Goal: Transaction & Acquisition: Book appointment/travel/reservation

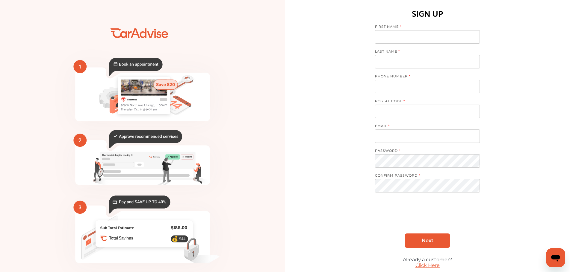
click at [399, 40] on input at bounding box center [427, 36] width 105 height 13
click at [396, 38] on input at bounding box center [427, 36] width 105 height 13
type input "**********"
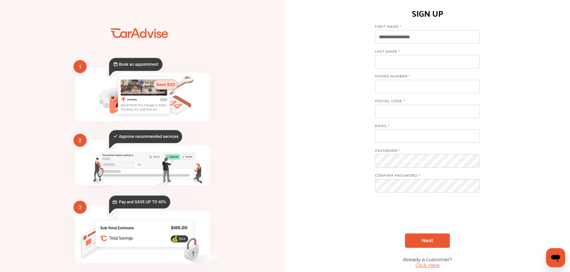
type input "**********"
type input "*****"
type input "**********"
click at [401, 90] on input "tel" at bounding box center [427, 86] width 105 height 13
type input "**********"
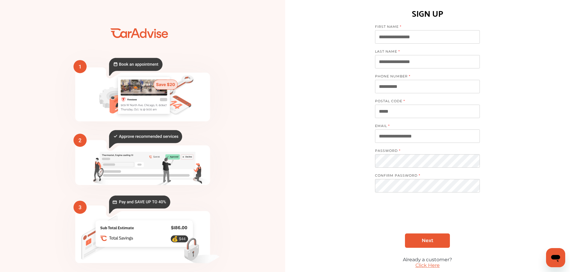
click at [429, 240] on link "Next" at bounding box center [427, 241] width 45 height 14
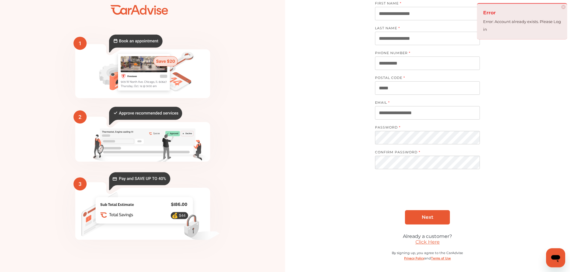
scroll to position [26, 0]
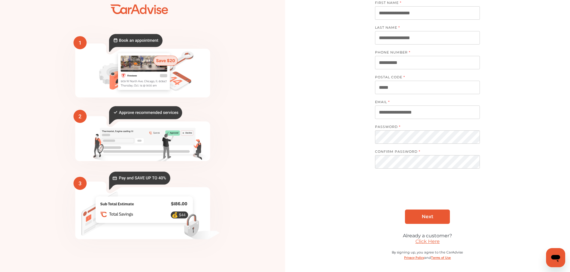
click at [427, 241] on link "Click Here" at bounding box center [427, 242] width 24 height 6
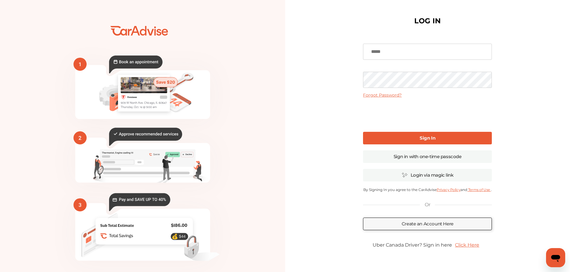
click at [396, 54] on input at bounding box center [427, 52] width 129 height 16
type input "**********"
click at [433, 136] on b "Sign In" at bounding box center [427, 138] width 16 height 6
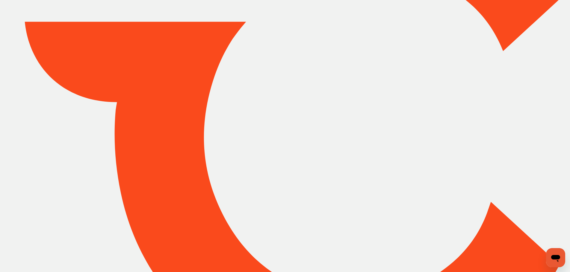
type input "*****"
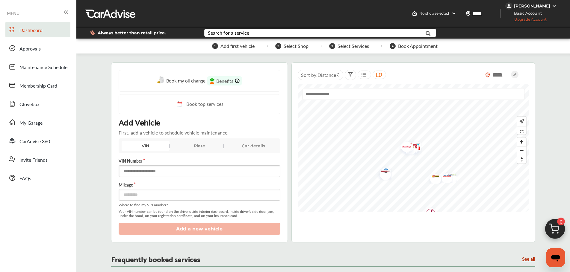
click at [146, 172] on input "text" at bounding box center [200, 172] width 162 height 12
click at [198, 145] on div "Plate" at bounding box center [199, 146] width 48 height 10
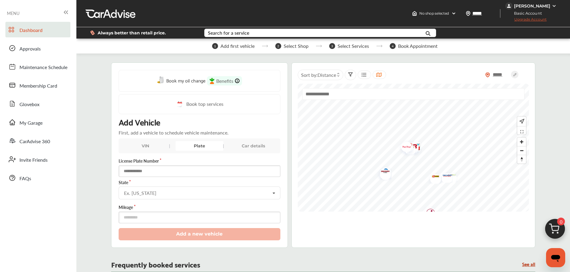
click at [141, 174] on input "text" at bounding box center [200, 172] width 162 height 12
type input "******"
click at [275, 194] on icon at bounding box center [274, 193] width 10 height 13
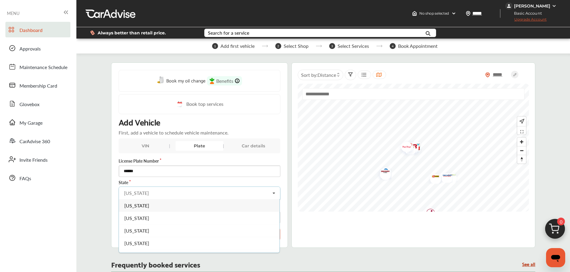
click at [140, 267] on span "[US_STATE]" at bounding box center [136, 268] width 25 height 7
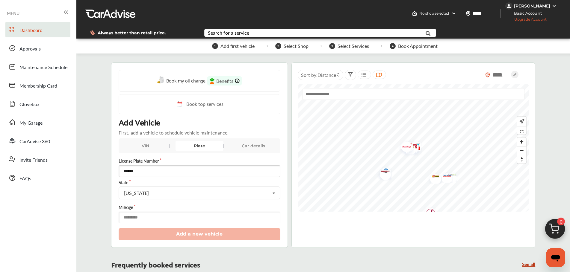
click at [134, 219] on input "number" at bounding box center [200, 218] width 162 height 12
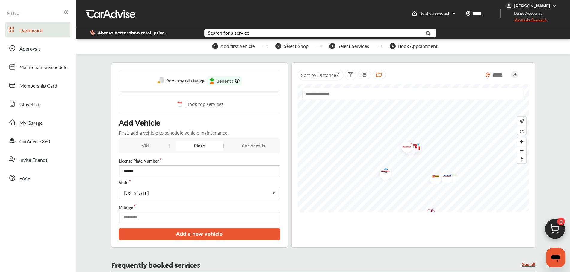
type input "*****"
click at [209, 235] on button "Add a new vehicle" at bounding box center [200, 234] width 162 height 12
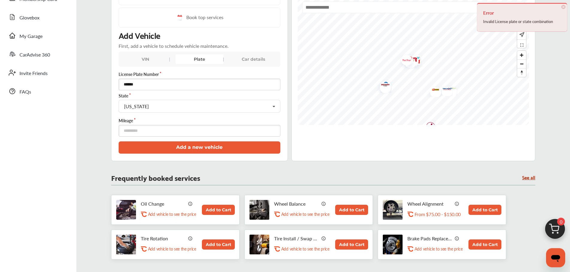
scroll to position [92, 0]
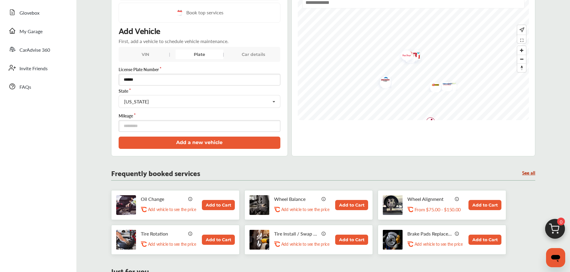
click at [247, 55] on div "Car details" at bounding box center [253, 55] width 48 height 10
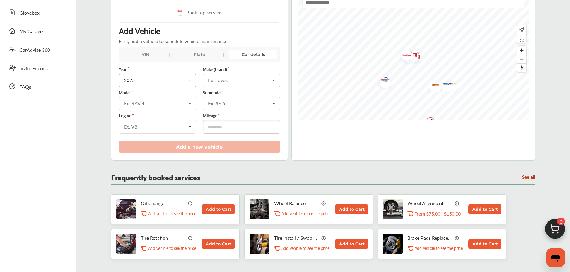
click at [190, 81] on icon at bounding box center [190, 80] width 10 height 13
click at [137, 143] on div "2022" at bounding box center [157, 143] width 76 height 13
click at [190, 102] on icon at bounding box center [190, 103] width 10 height 13
click at [273, 80] on icon at bounding box center [274, 80] width 10 height 13
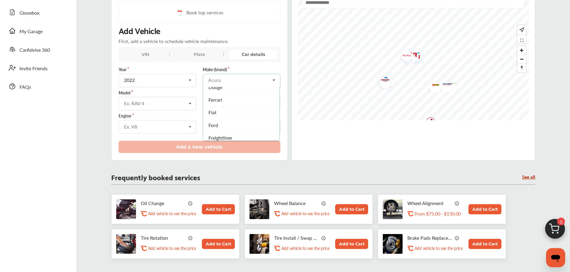
scroll to position [193, 0]
click at [218, 101] on div "Ford" at bounding box center [241, 102] width 76 height 13
click at [189, 104] on icon at bounding box center [190, 103] width 10 height 13
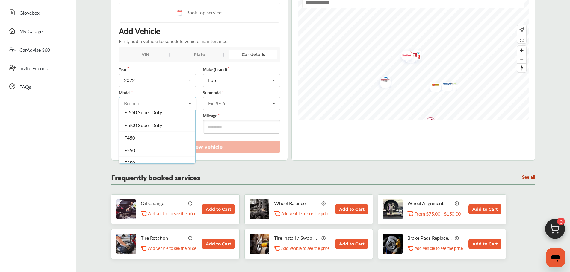
scroll to position [257, 0]
click at [142, 136] on span "Maverick" at bounding box center [133, 136] width 19 height 7
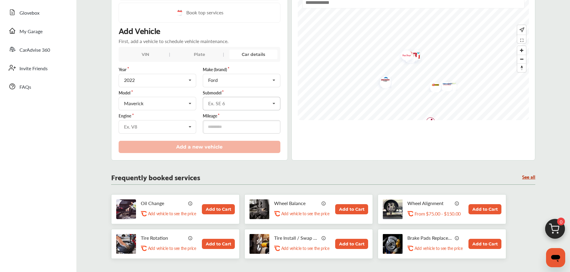
click at [273, 103] on icon at bounding box center [274, 103] width 10 height 13
click at [214, 129] on div "XL" at bounding box center [241, 129] width 76 height 13
click at [189, 127] on icon at bounding box center [190, 127] width 10 height 13
click at [188, 126] on icon at bounding box center [190, 127] width 10 height 13
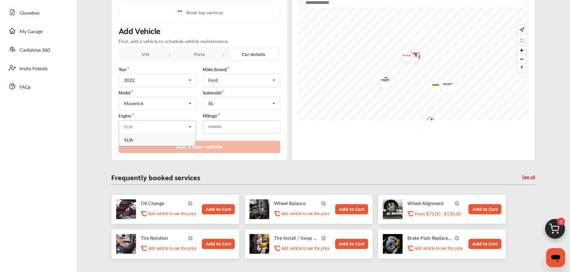
click at [143, 127] on input "text" at bounding box center [157, 127] width 77 height 12
click at [193, 125] on icon at bounding box center [190, 127] width 10 height 13
click at [144, 54] on div "VIN" at bounding box center [146, 55] width 48 height 10
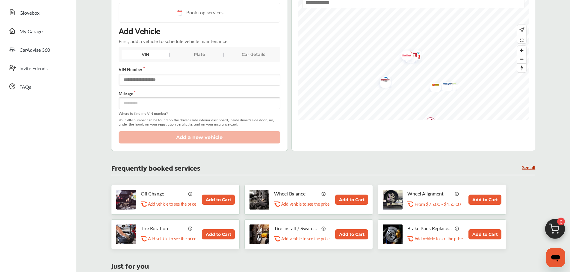
click at [136, 81] on input "text" at bounding box center [200, 80] width 162 height 12
click at [124, 102] on input "number" at bounding box center [200, 104] width 162 height 12
type input "*****"
click at [134, 78] on input "text" at bounding box center [200, 80] width 162 height 12
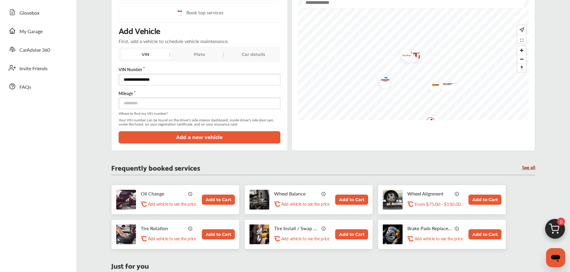
type input "**********"
click at [203, 137] on button "Add a new vehicle" at bounding box center [200, 137] width 162 height 12
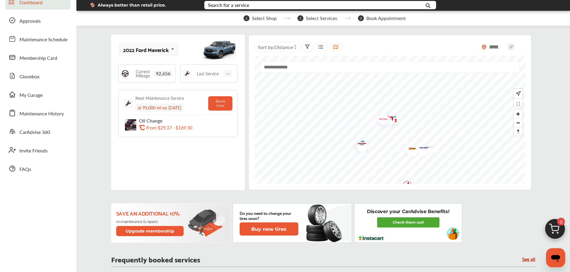
scroll to position [0, 0]
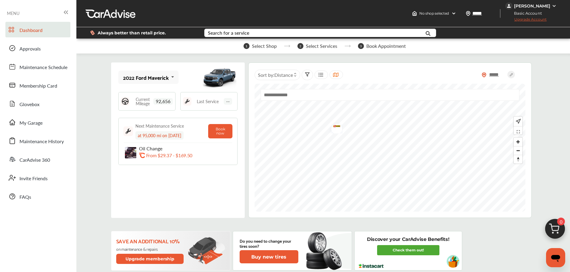
click at [335, 125] on img "Map marker" at bounding box center [335, 127] width 16 height 13
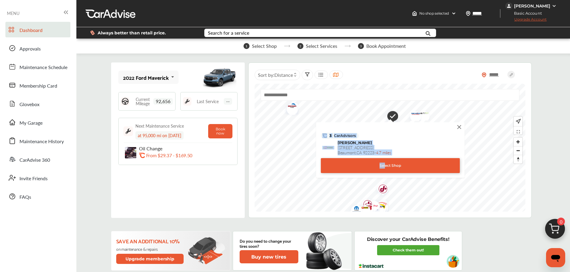
click at [384, 163] on div "Select Shop" at bounding box center [390, 165] width 139 height 15
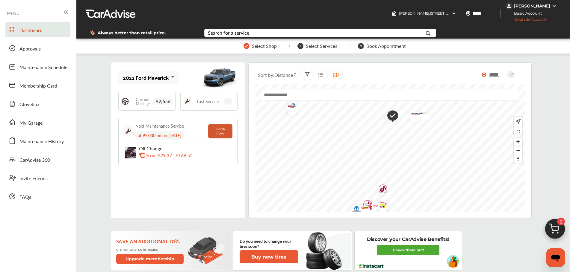
click at [221, 130] on button "Book now" at bounding box center [220, 131] width 24 height 14
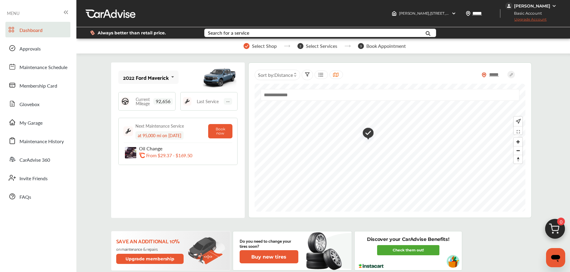
click at [368, 131] on img "Map marker" at bounding box center [365, 134] width 15 height 18
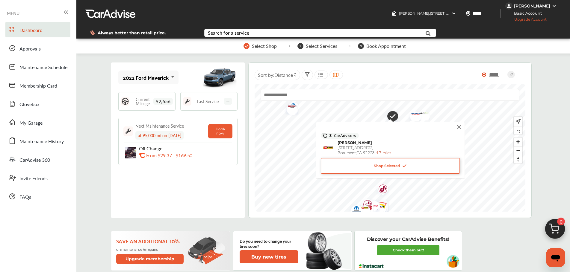
click at [386, 164] on span "Shop Selected" at bounding box center [389, 166] width 33 height 6
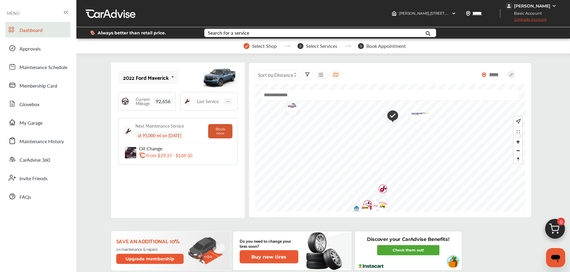
click at [220, 128] on button "Book now" at bounding box center [220, 131] width 24 height 14
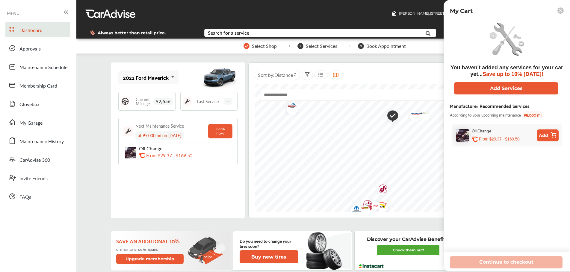
click at [549, 133] on button "Add" at bounding box center [548, 136] width 22 height 12
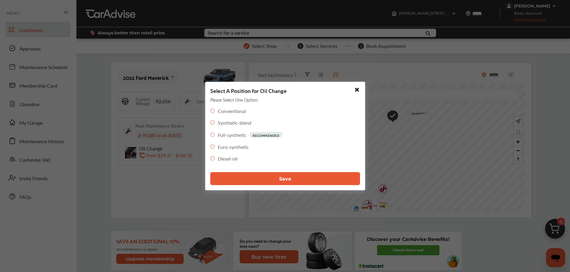
click at [287, 176] on button "Save" at bounding box center [285, 178] width 150 height 13
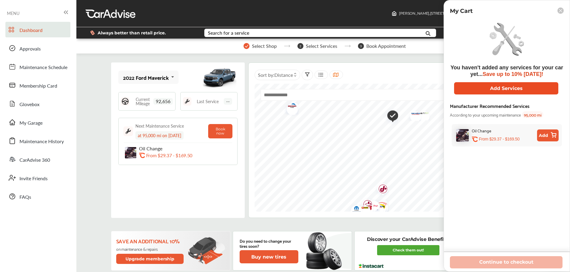
click at [507, 86] on button "Add Services" at bounding box center [506, 88] width 104 height 12
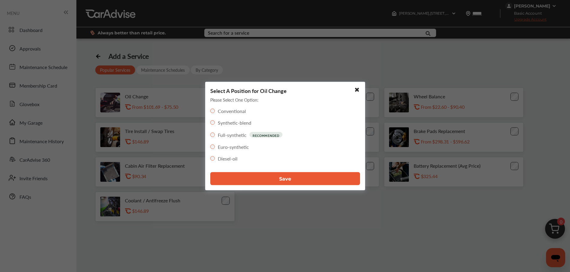
click at [290, 178] on span "Save" at bounding box center [285, 179] width 12 height 6
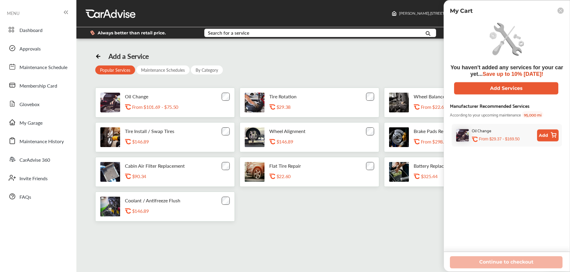
click at [562, 8] on rect at bounding box center [560, 10] width 6 height 6
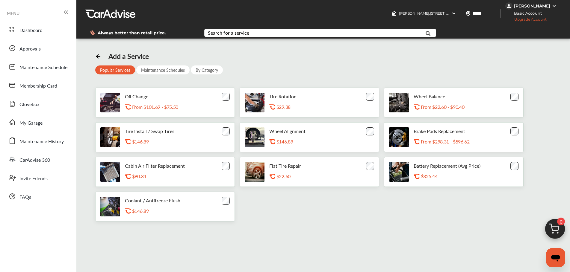
click at [306, 70] on div "Add a Service Popular Services Maintenance Schedules By Category Oil Change .st…" at bounding box center [323, 137] width 456 height 170
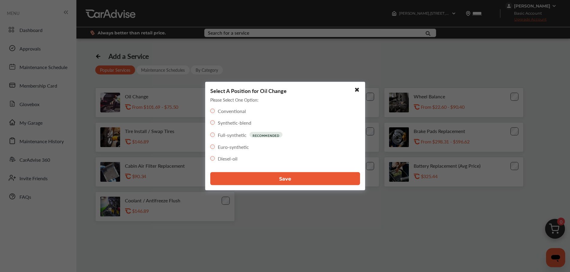
click at [272, 175] on button "Save" at bounding box center [285, 178] width 150 height 13
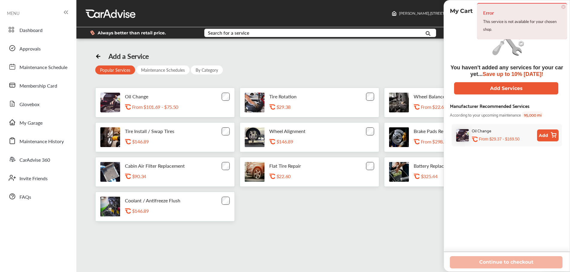
click at [407, 63] on div "Add a Service Popular Services Maintenance Schedules By Category Oil Change .st…" at bounding box center [323, 137] width 456 height 170
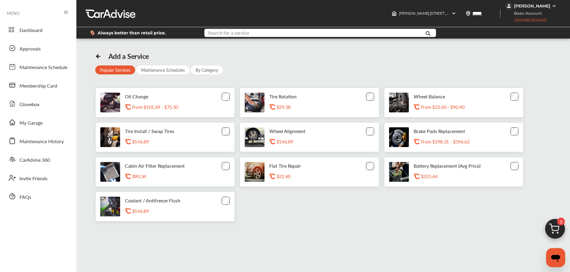
click at [261, 32] on input "text" at bounding box center [310, 33] width 211 height 9
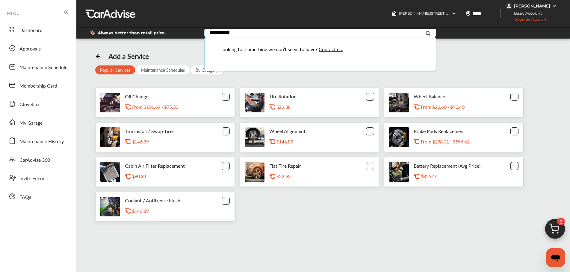
type input "**********"
click at [426, 32] on icon at bounding box center [427, 33] width 13 height 15
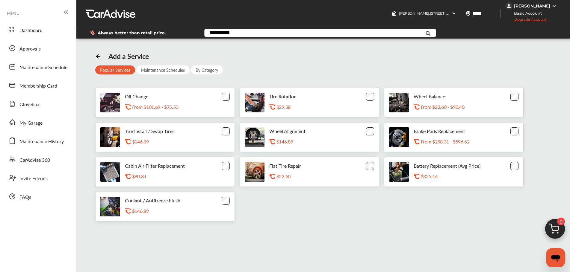
click at [426, 32] on icon at bounding box center [427, 33] width 13 height 15
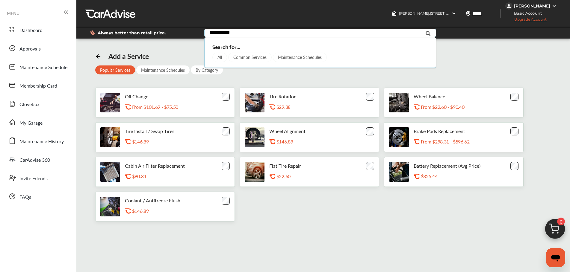
click at [426, 32] on icon at bounding box center [427, 33] width 13 height 15
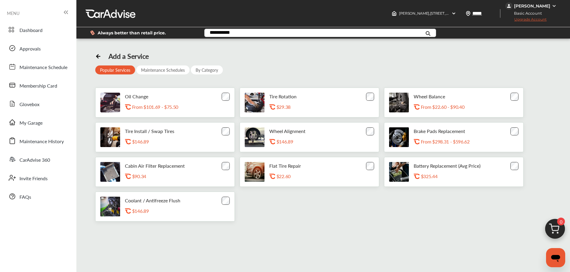
click at [246, 35] on input "**********" at bounding box center [310, 33] width 211 height 9
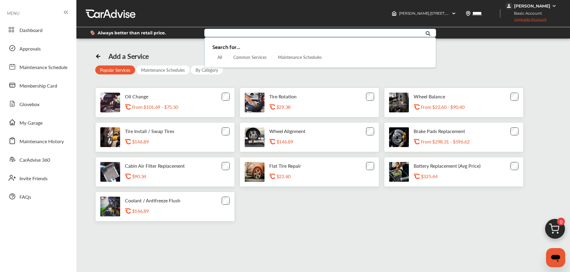
click at [456, 58] on div "Add a Service Popular Services Maintenance Schedules By Category Oil Change .st…" at bounding box center [323, 137] width 456 height 170
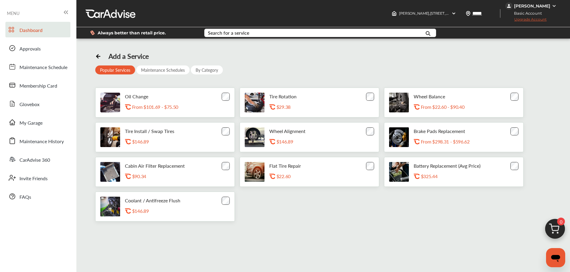
click at [33, 32] on span "Dashboard" at bounding box center [30, 31] width 23 height 8
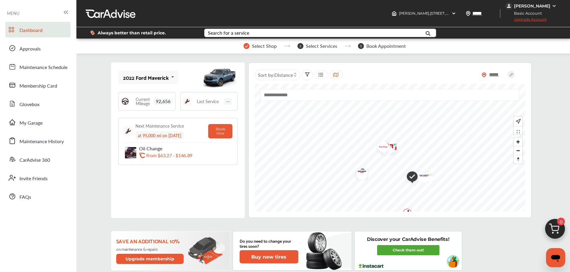
click at [294, 98] on input "text" at bounding box center [389, 95] width 259 height 12
type input "**********"
click at [216, 132] on button "Book now" at bounding box center [220, 131] width 24 height 14
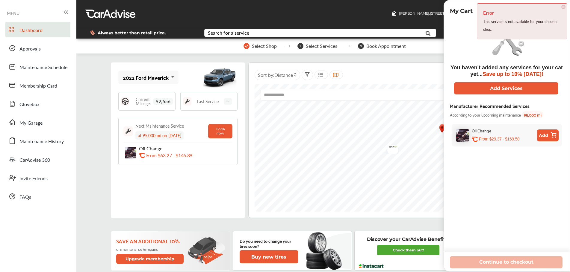
click at [564, 6] on span "×" at bounding box center [563, 7] width 4 height 4
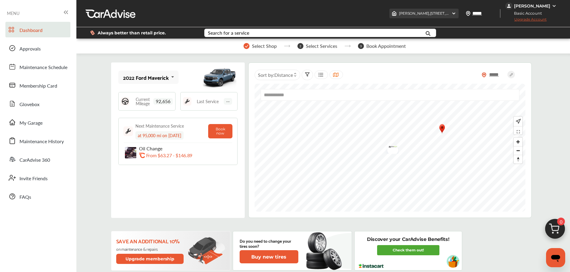
click at [455, 13] on img at bounding box center [453, 13] width 5 height 5
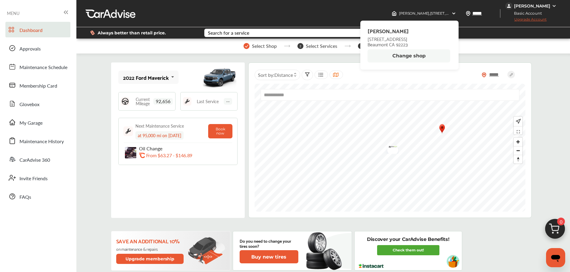
click at [408, 56] on button "Change shop" at bounding box center [408, 55] width 83 height 13
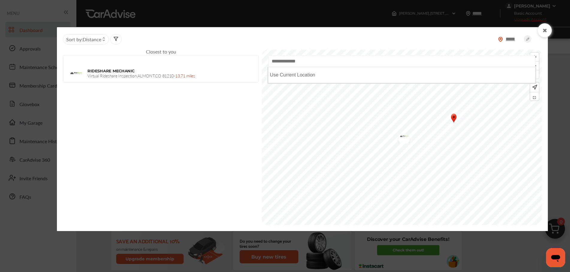
click at [322, 63] on input "text" at bounding box center [401, 61] width 267 height 12
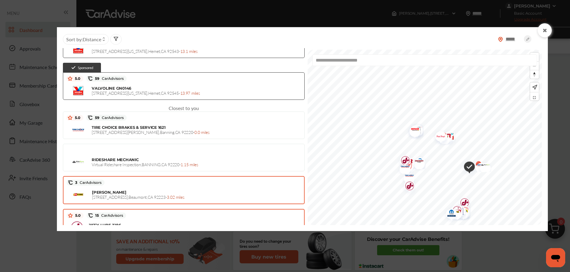
scroll to position [124, 0]
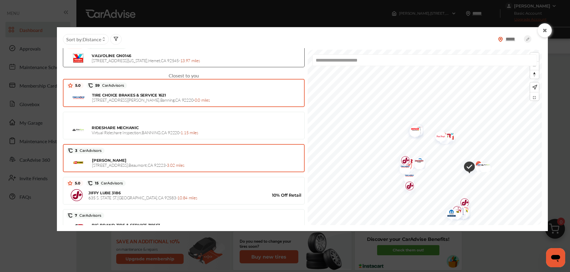
type input "**********"
click at [131, 96] on span "TIRE CHOICE BRAKES & SERVICE 1621" at bounding box center [129, 95] width 74 height 5
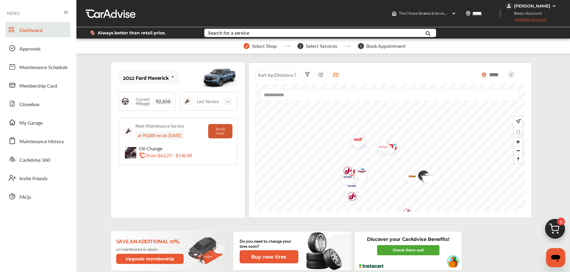
click at [222, 128] on button "Book now" at bounding box center [220, 131] width 24 height 14
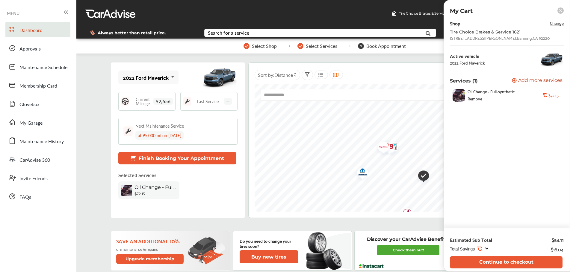
scroll to position [92, 0]
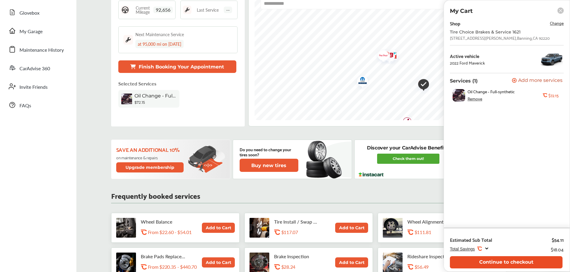
click at [508, 261] on button "Continue to checkout" at bounding box center [506, 263] width 113 height 12
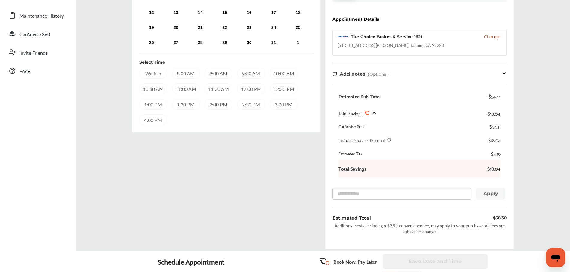
scroll to position [86, 0]
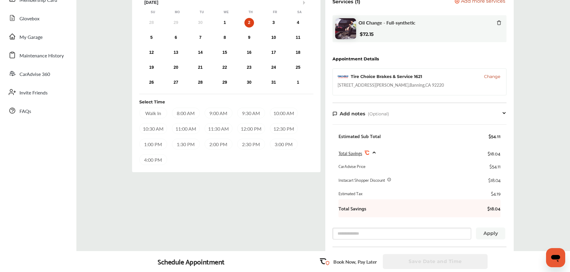
click at [279, 112] on div "10:00 AM" at bounding box center [284, 113] width 28 height 11
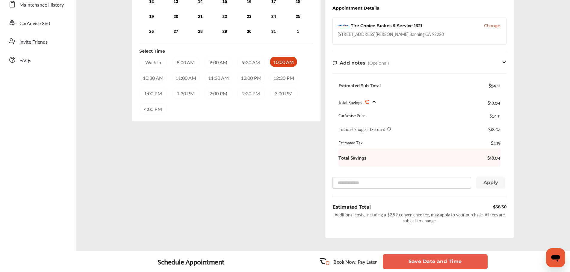
scroll to position [178, 0]
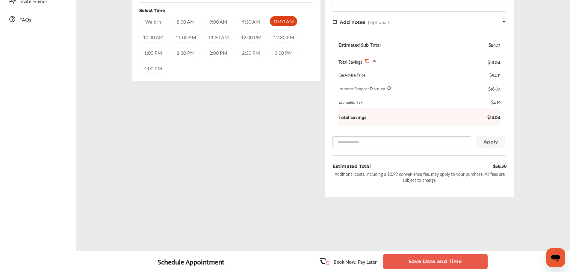
click at [426, 260] on button "Save Date and Time" at bounding box center [435, 262] width 105 height 15
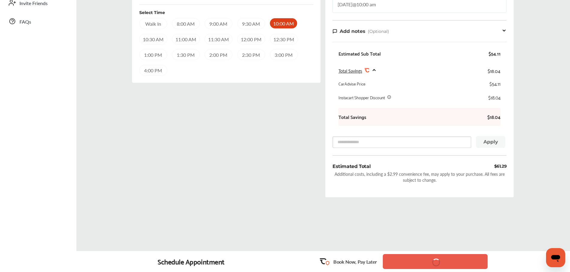
scroll to position [175, 0]
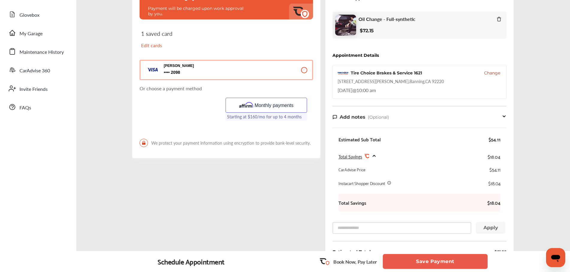
scroll to position [92, 0]
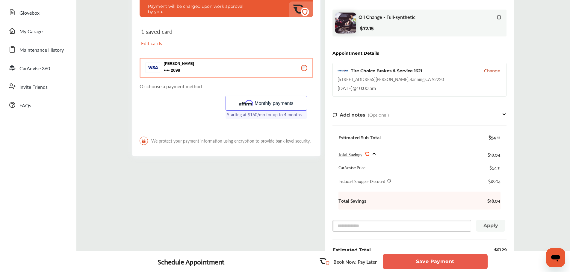
click at [432, 261] on button "Save Payment" at bounding box center [435, 262] width 105 height 15
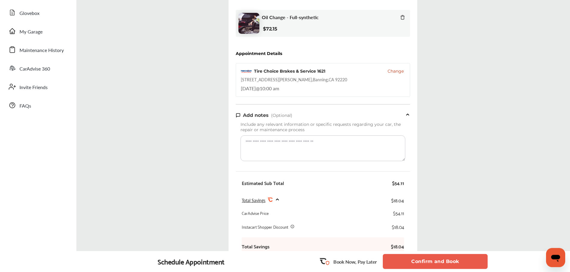
scroll to position [92, 0]
click at [435, 261] on button "Confirm and Book" at bounding box center [435, 262] width 105 height 15
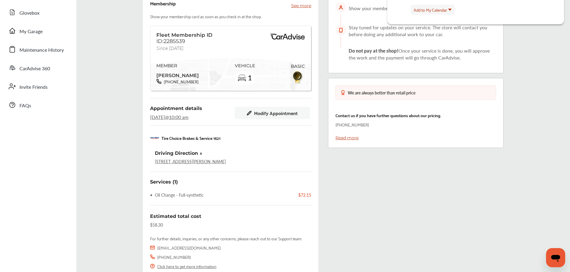
scroll to position [0, 0]
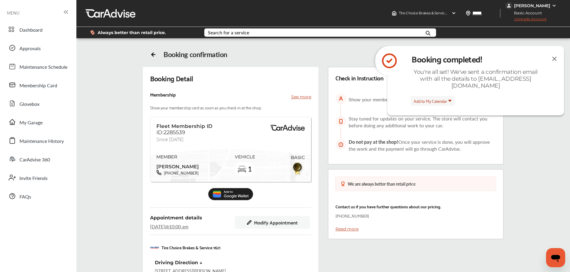
click at [555, 57] on img at bounding box center [554, 58] width 7 height 7
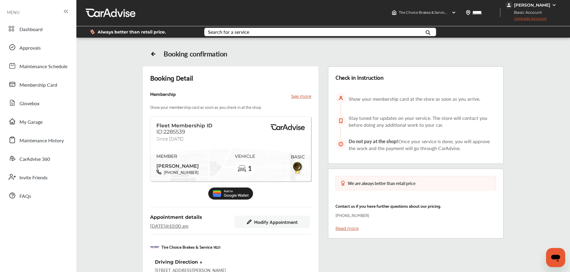
scroll to position [0, 0]
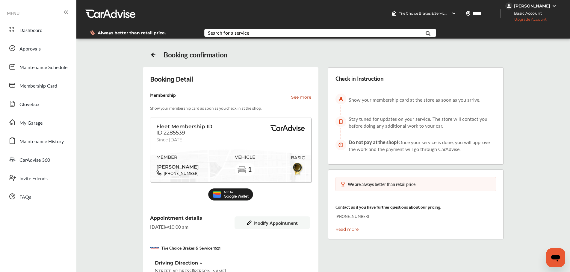
click at [552, 5] on img at bounding box center [554, 6] width 5 height 5
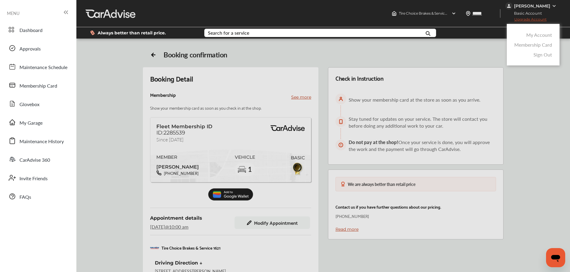
click at [540, 54] on link "Sign Out" at bounding box center [542, 54] width 19 height 7
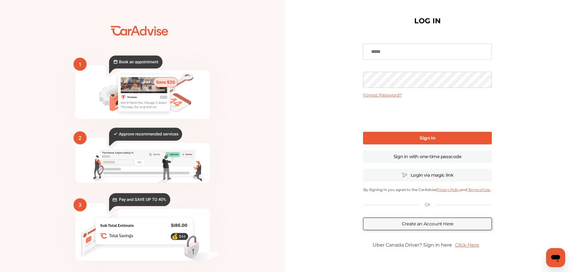
click at [391, 54] on input at bounding box center [427, 52] width 129 height 16
type input "**********"
click at [428, 138] on b "Sign In" at bounding box center [427, 138] width 16 height 6
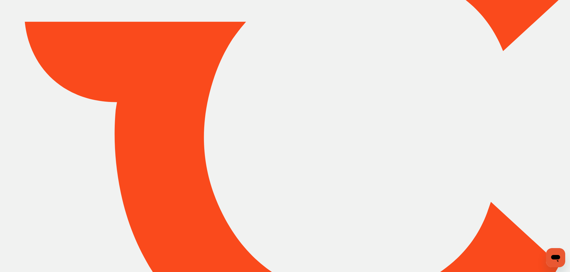
type input "*****"
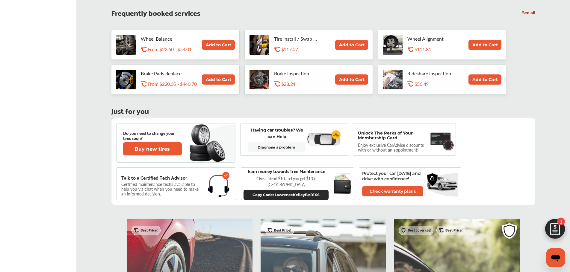
scroll to position [183, 0]
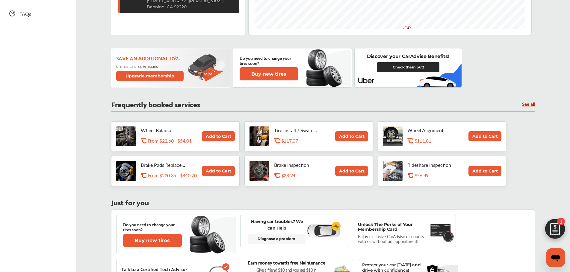
click at [528, 103] on link "See all" at bounding box center [528, 103] width 13 height 5
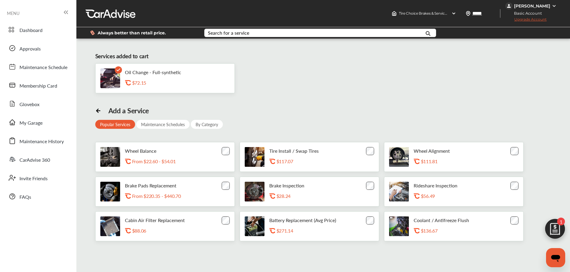
click at [201, 124] on div "By Category" at bounding box center [207, 124] width 32 height 9
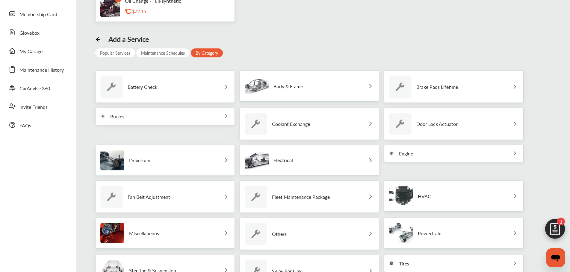
scroll to position [163, 0]
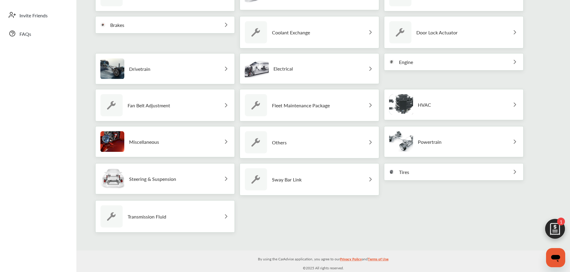
click at [511, 60] on img at bounding box center [514, 61] width 7 height 7
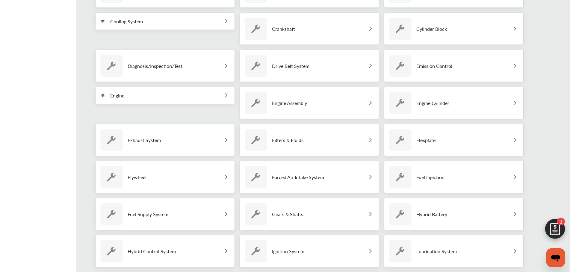
scroll to position [366, 0]
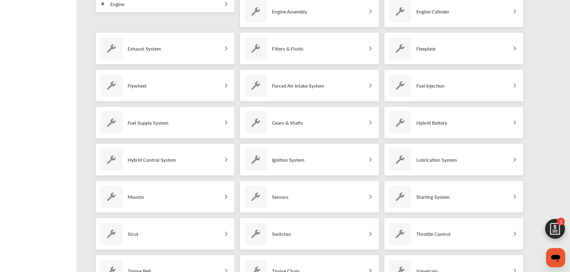
click at [363, 159] on div "Ignition System" at bounding box center [310, 160] width 140 height 32
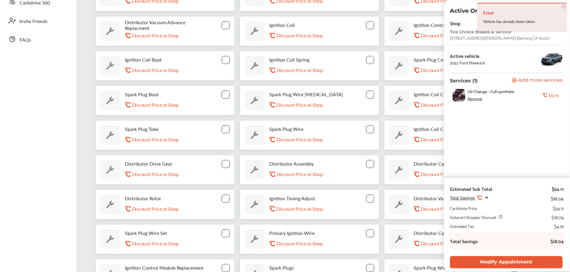
scroll to position [157, 0]
click at [563, 6] on span "×" at bounding box center [563, 7] width 4 height 4
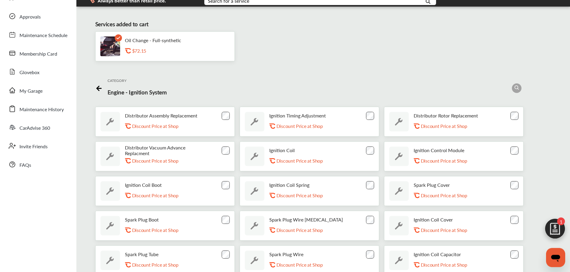
scroll to position [0, 0]
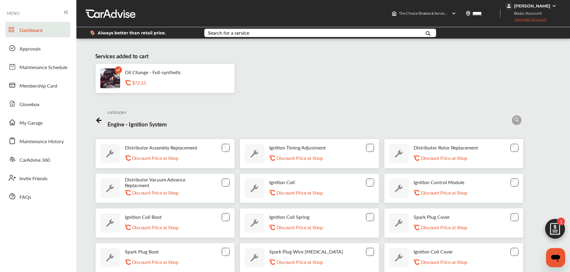
click at [33, 30] on span "Dashboard" at bounding box center [30, 31] width 23 height 8
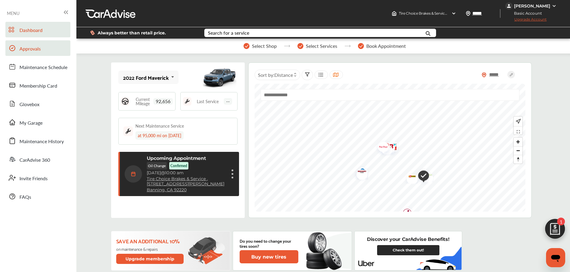
click at [25, 48] on span "Approvals" at bounding box center [29, 49] width 21 height 8
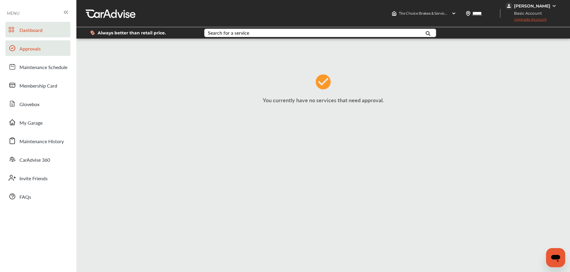
click at [29, 31] on span "Dashboard" at bounding box center [30, 31] width 23 height 8
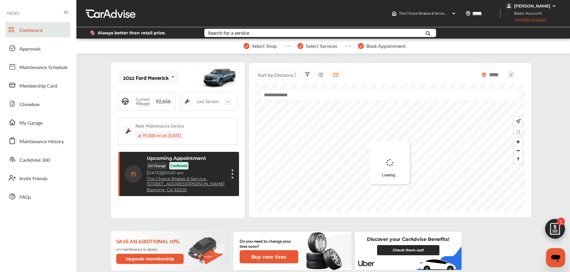
scroll to position [95, 0]
click at [554, 228] on img at bounding box center [554, 230] width 29 height 29
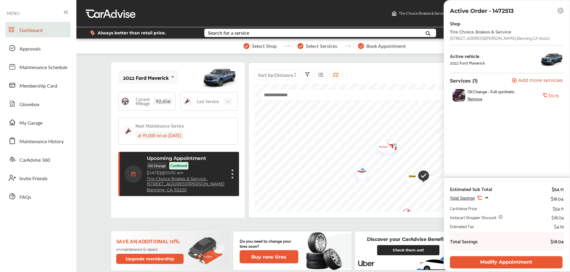
click at [416, 70] on div "***** Sort by : Distance" at bounding box center [390, 75] width 271 height 12
